Goal: Use online tool/utility: Utilize a website feature to perform a specific function

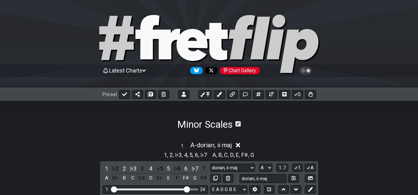
select select "dorian, ii maj"
select select "A"
select select "dorian +7, [PERSON_NAME]"
select select "A"
select select "phrygian, iii maj"
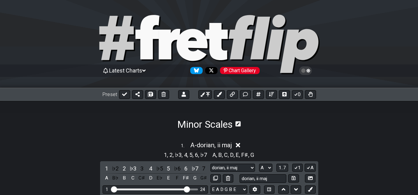
select select "A"
select select "phryg +7, neopolitan"
select select "A"
select select "aeolian, vi maj"
select select "A"
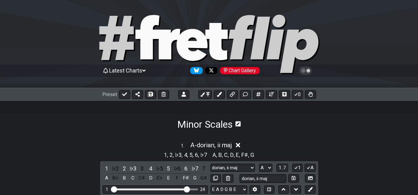
select select "aeolian +7, [PERSON_NAME]"
select select "A"
select select "javaneese,ii [PERSON_NAME]"
select select "A"
select select "Custom Scale"
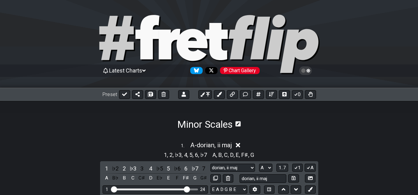
select select "A"
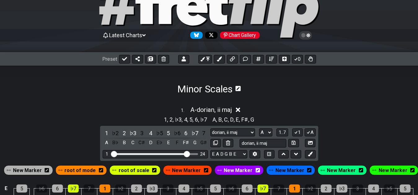
scroll to position [16, 0]
